Goal: Information Seeking & Learning: Learn about a topic

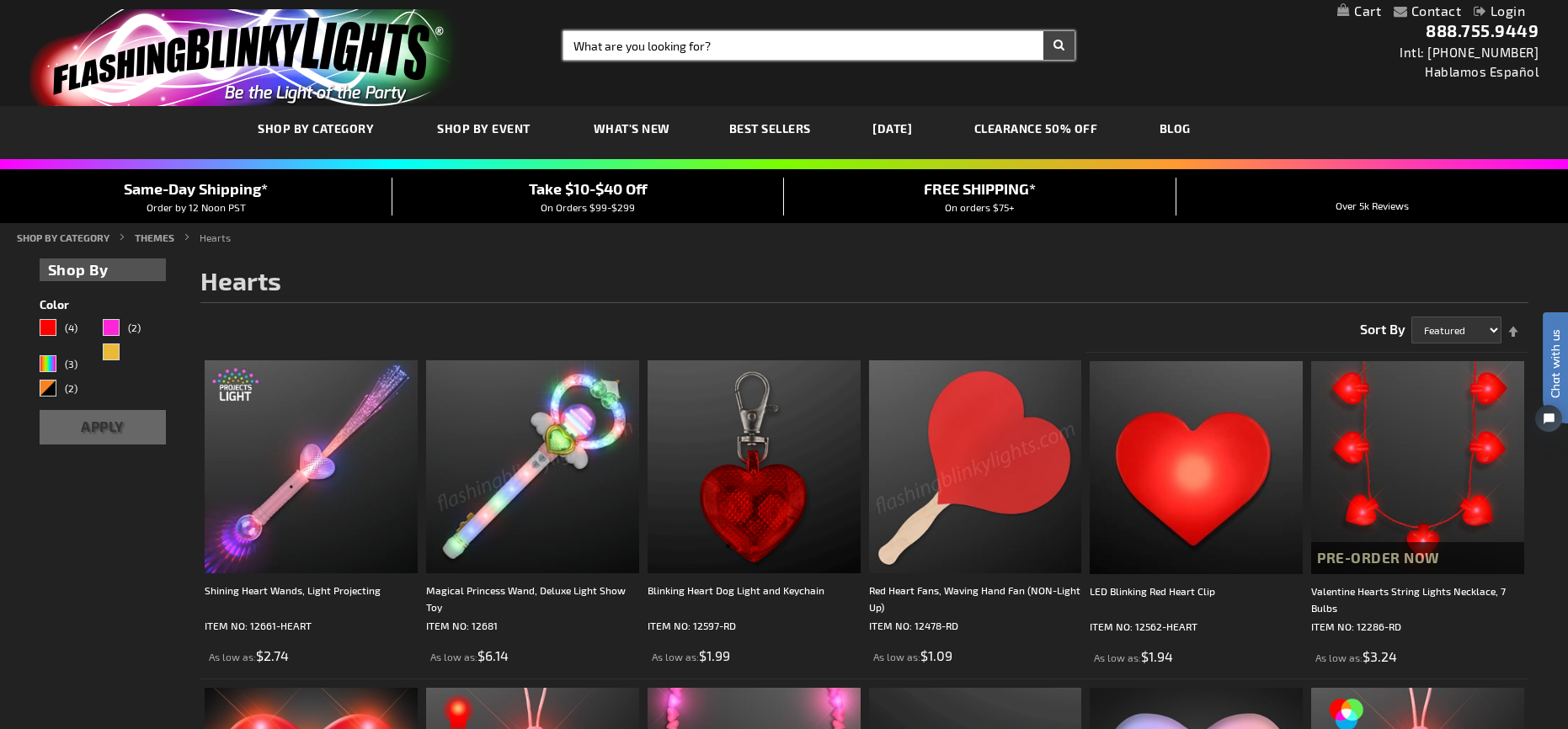
click at [615, 44] on input "Search" at bounding box center [818, 45] width 510 height 29
type input "ghhost"
click at [1043, 31] on button "Search" at bounding box center [1058, 45] width 31 height 29
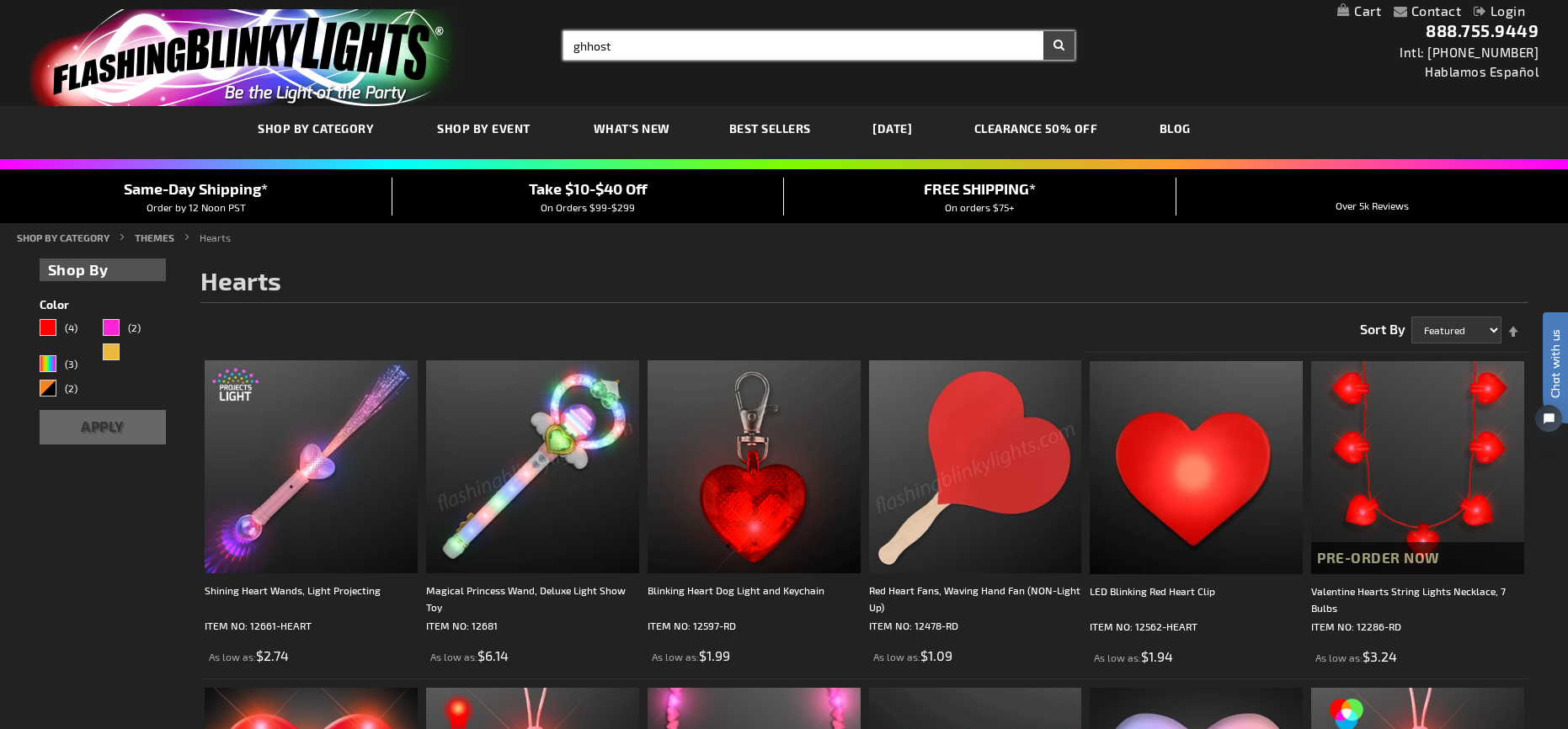
click at [586, 52] on input "ghhost" at bounding box center [818, 45] width 510 height 29
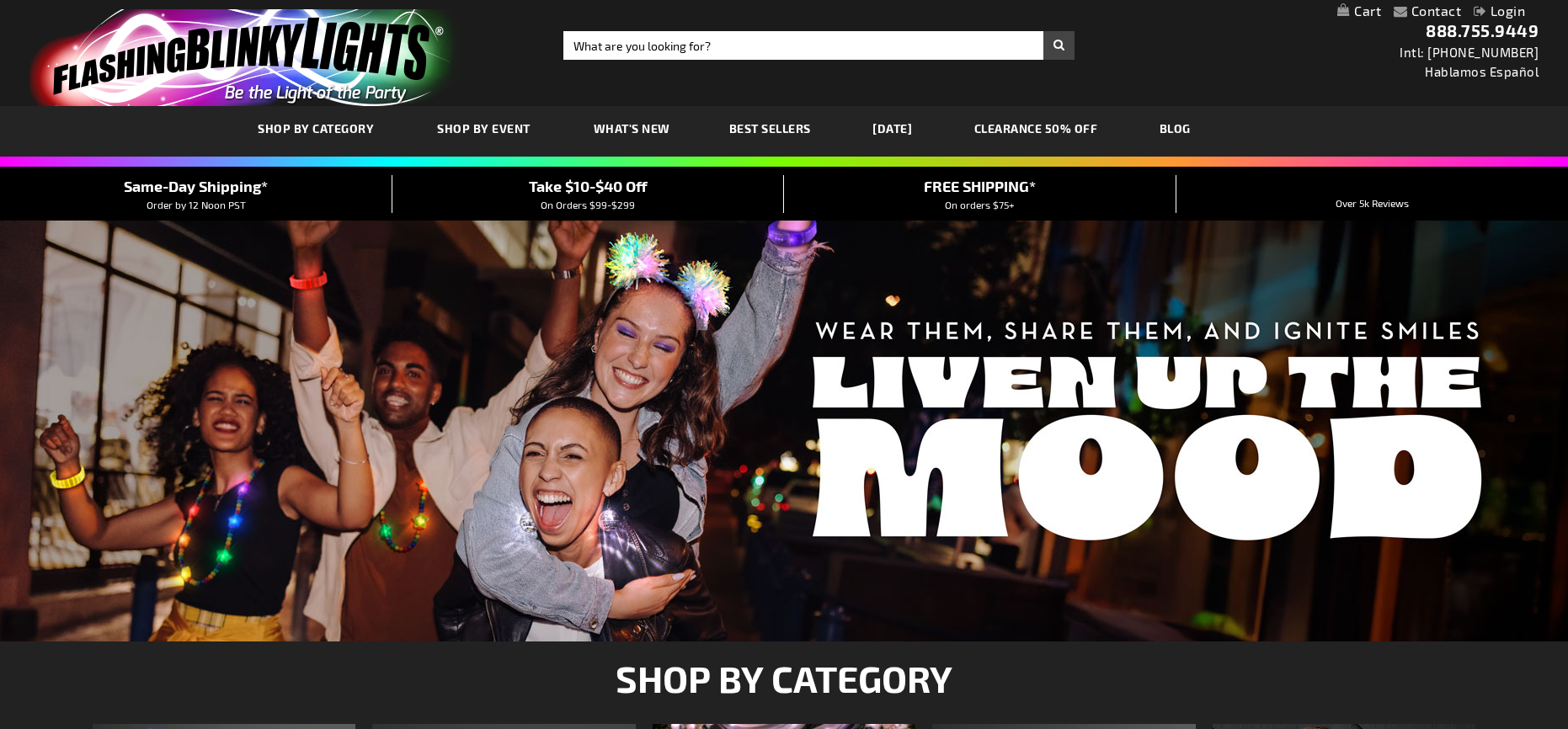
click at [592, 53] on input "Search" at bounding box center [818, 45] width 510 height 29
type input "rings"
click at [1043, 31] on button "Search" at bounding box center [1058, 45] width 31 height 29
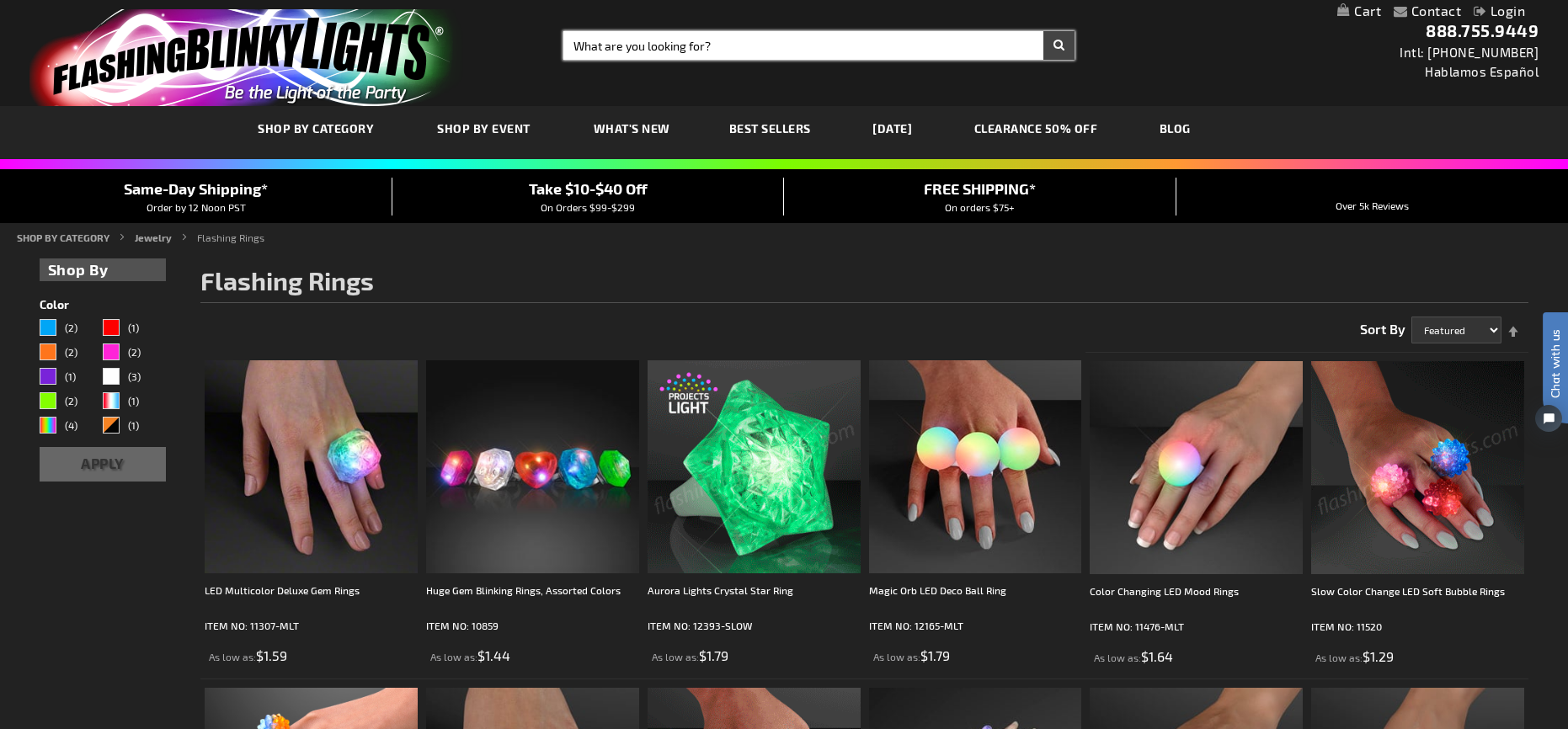
click at [581, 42] on input "Search" at bounding box center [818, 45] width 510 height 29
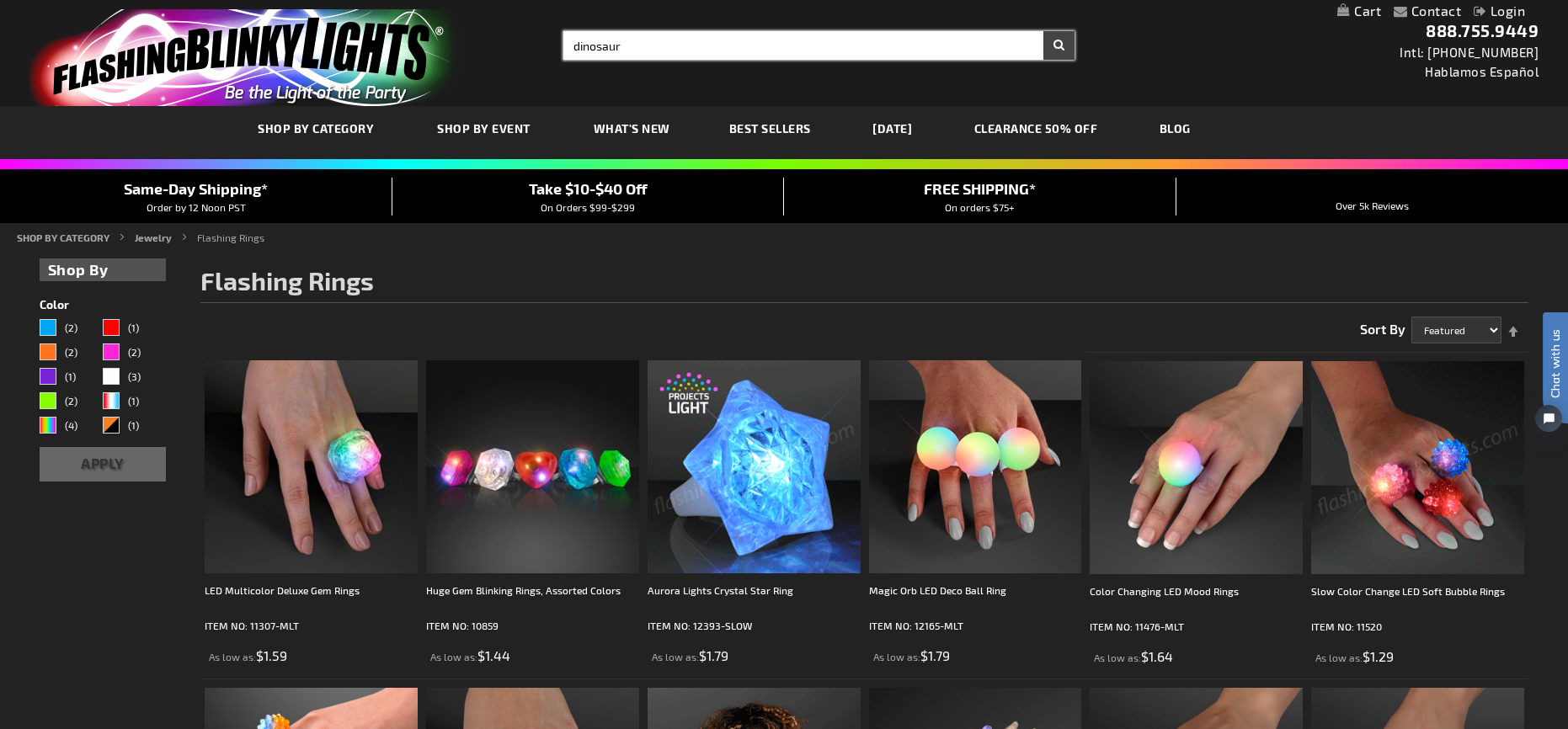
type input "dinosaur"
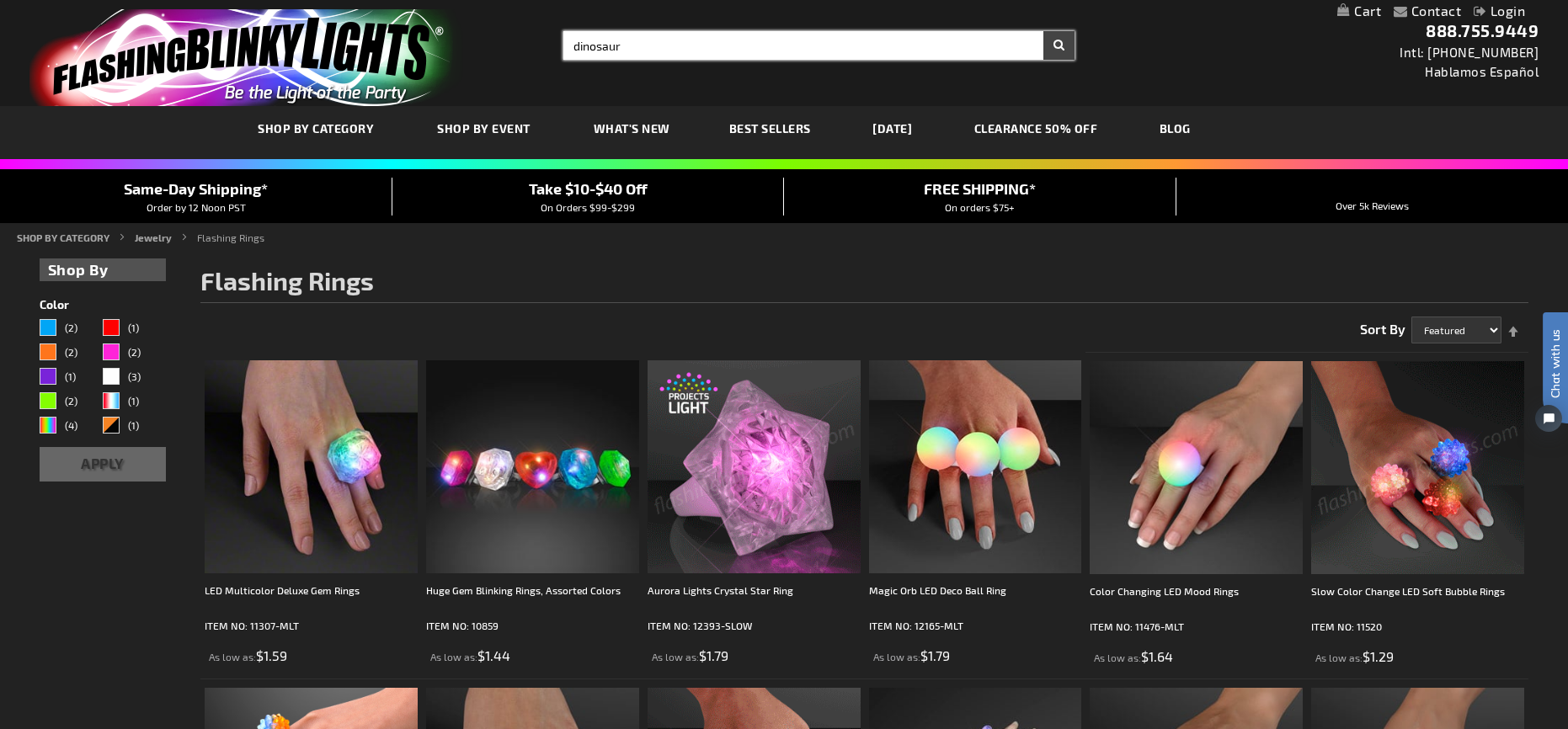
click at [1043, 31] on button "Search" at bounding box center [1058, 45] width 31 height 29
